Goal: Find specific page/section: Find specific page/section

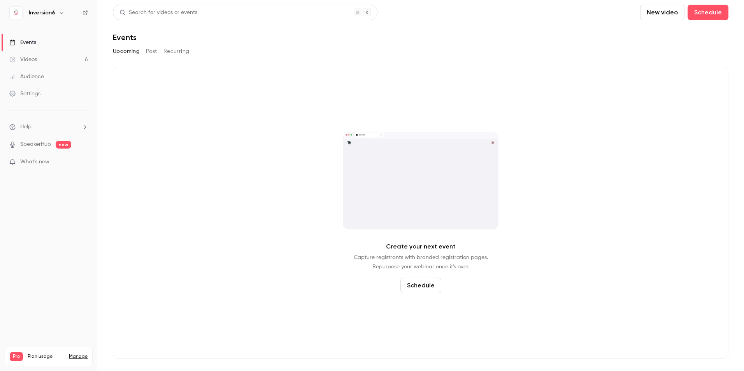
click at [154, 49] on button "Past" at bounding box center [151, 51] width 11 height 12
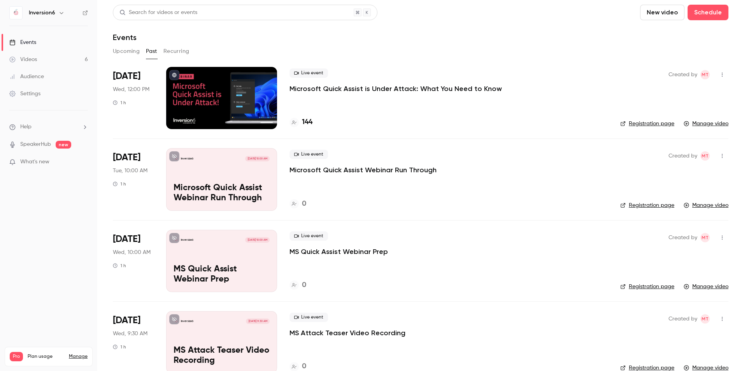
click at [303, 120] on h4 "144" at bounding box center [307, 122] width 11 height 11
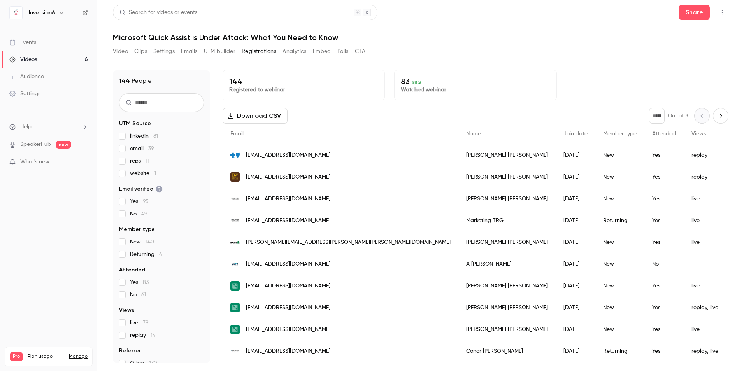
click at [156, 136] on span "81" at bounding box center [155, 135] width 5 height 5
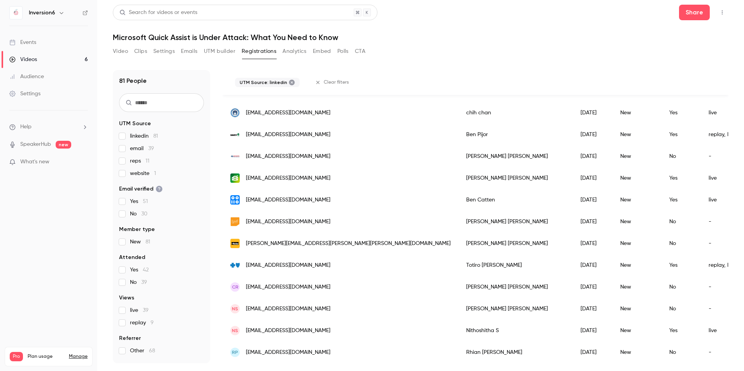
scroll to position [901, 0]
click at [130, 135] on label "linkedin 81" at bounding box center [161, 136] width 85 height 8
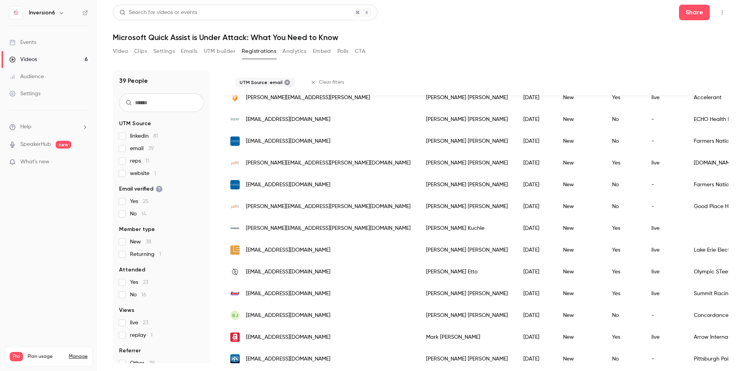
scroll to position [661, 0]
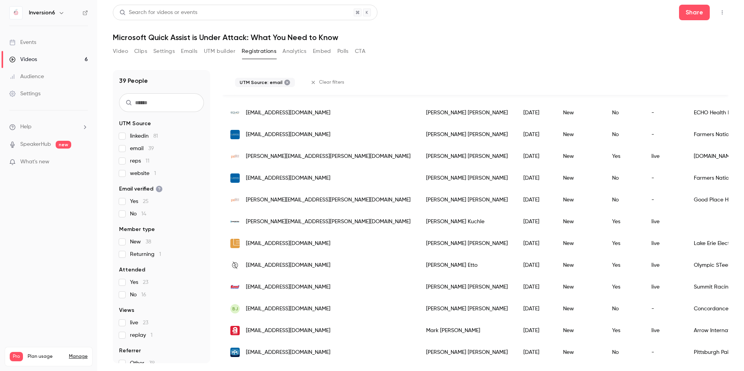
drag, startPoint x: 134, startPoint y: 147, endPoint x: 130, endPoint y: 149, distance: 4.5
click at [134, 147] on span "email 39" at bounding box center [142, 149] width 24 height 8
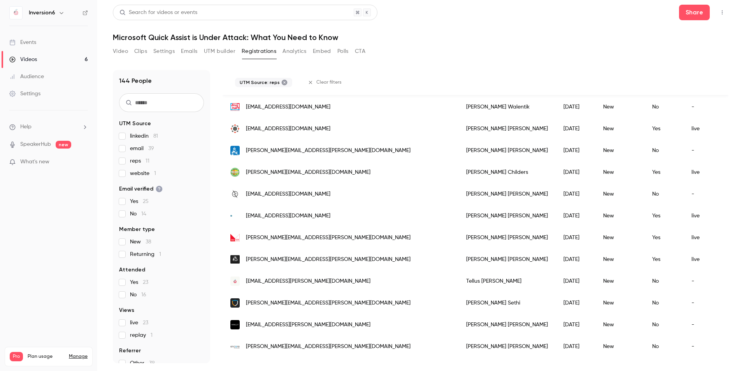
scroll to position [51, 0]
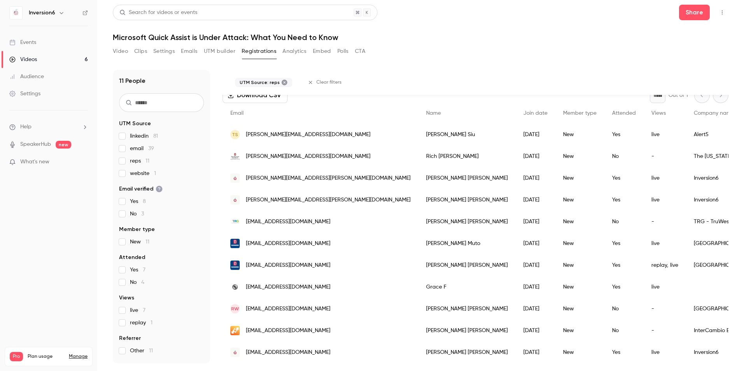
click at [126, 171] on label "website 1" at bounding box center [161, 174] width 85 height 8
click at [122, 166] on div "linkedin 81 email 39 reps 11 website 1" at bounding box center [161, 154] width 85 height 45
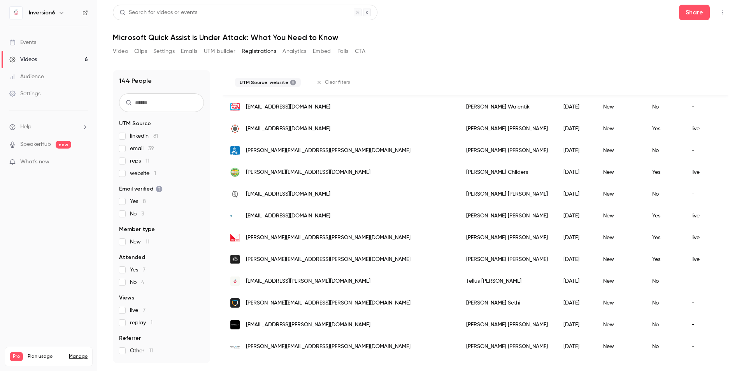
scroll to position [0, 0]
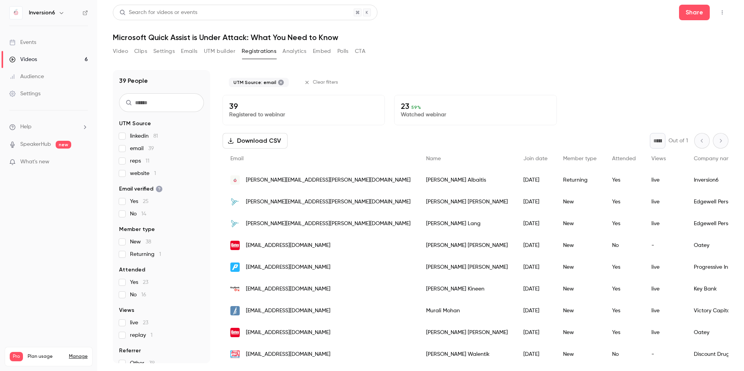
click at [127, 142] on div "linkedin 81 email 39 reps 11 website 1" at bounding box center [161, 154] width 85 height 45
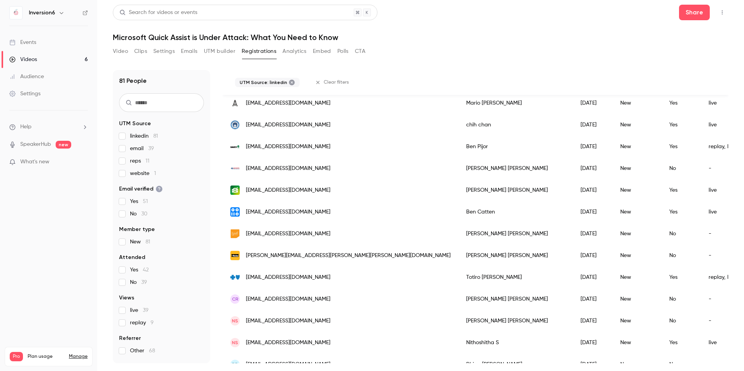
scroll to position [901, 0]
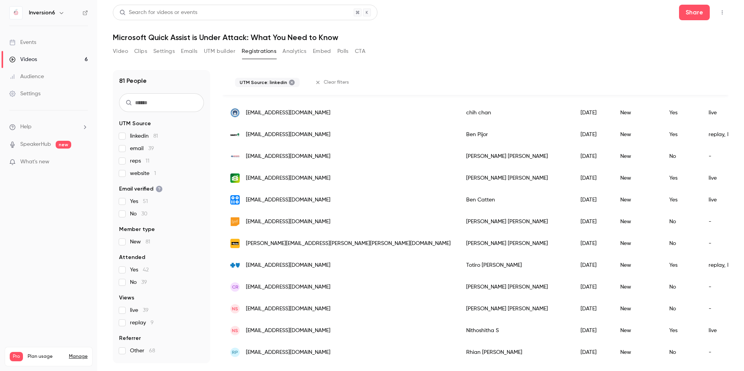
click at [158, 108] on input "text" at bounding box center [161, 102] width 85 height 19
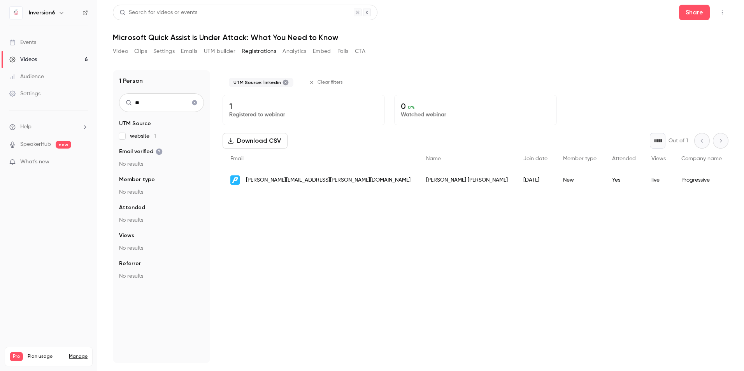
type input "*"
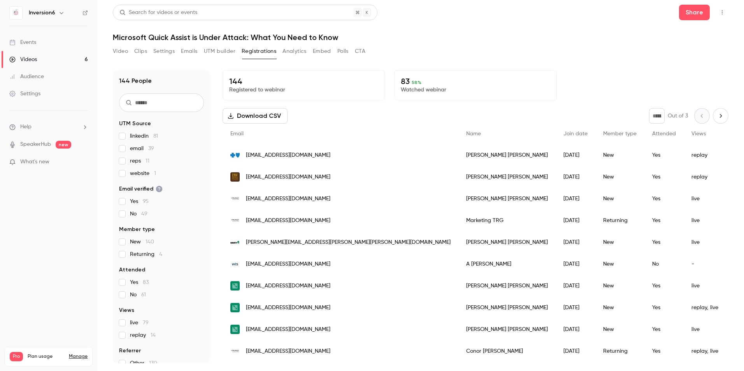
click at [120, 151] on div "144 People UTM Source linkedin 81 email 39 reps 11 website 1 Email verified Yes…" at bounding box center [161, 216] width 97 height 293
